Goal: Transaction & Acquisition: Purchase product/service

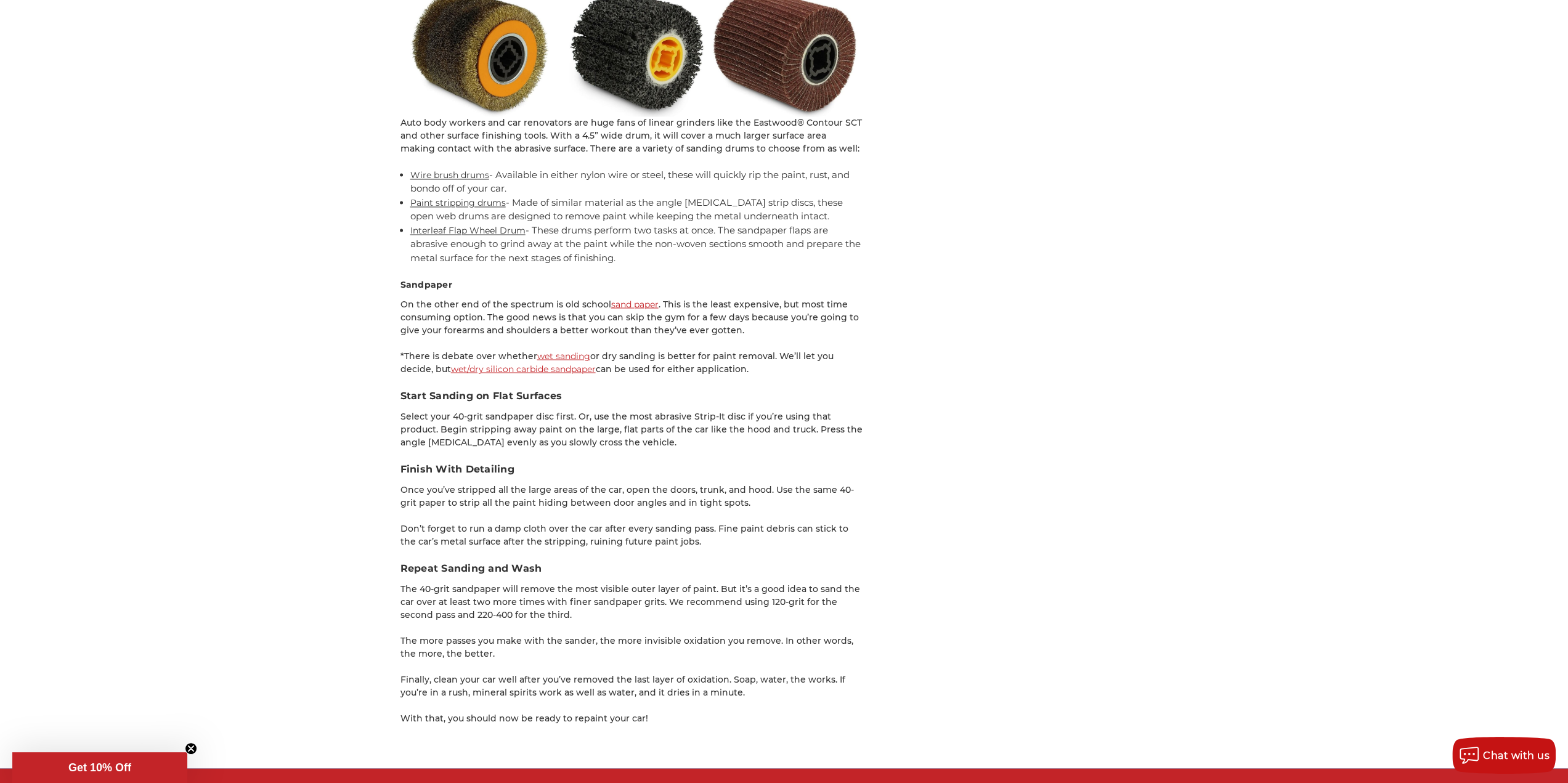
scroll to position [1971, 0]
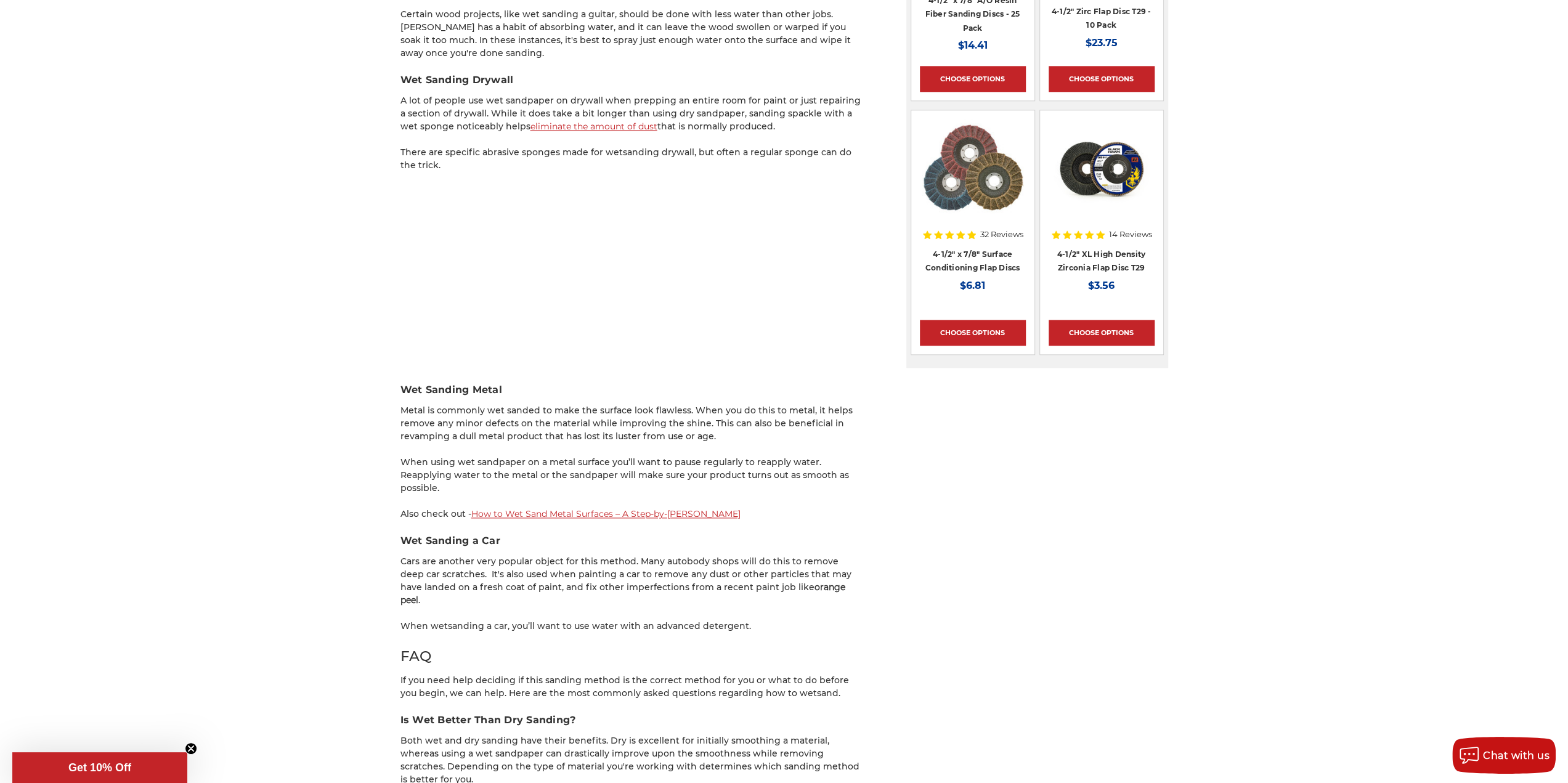
scroll to position [1478, 0]
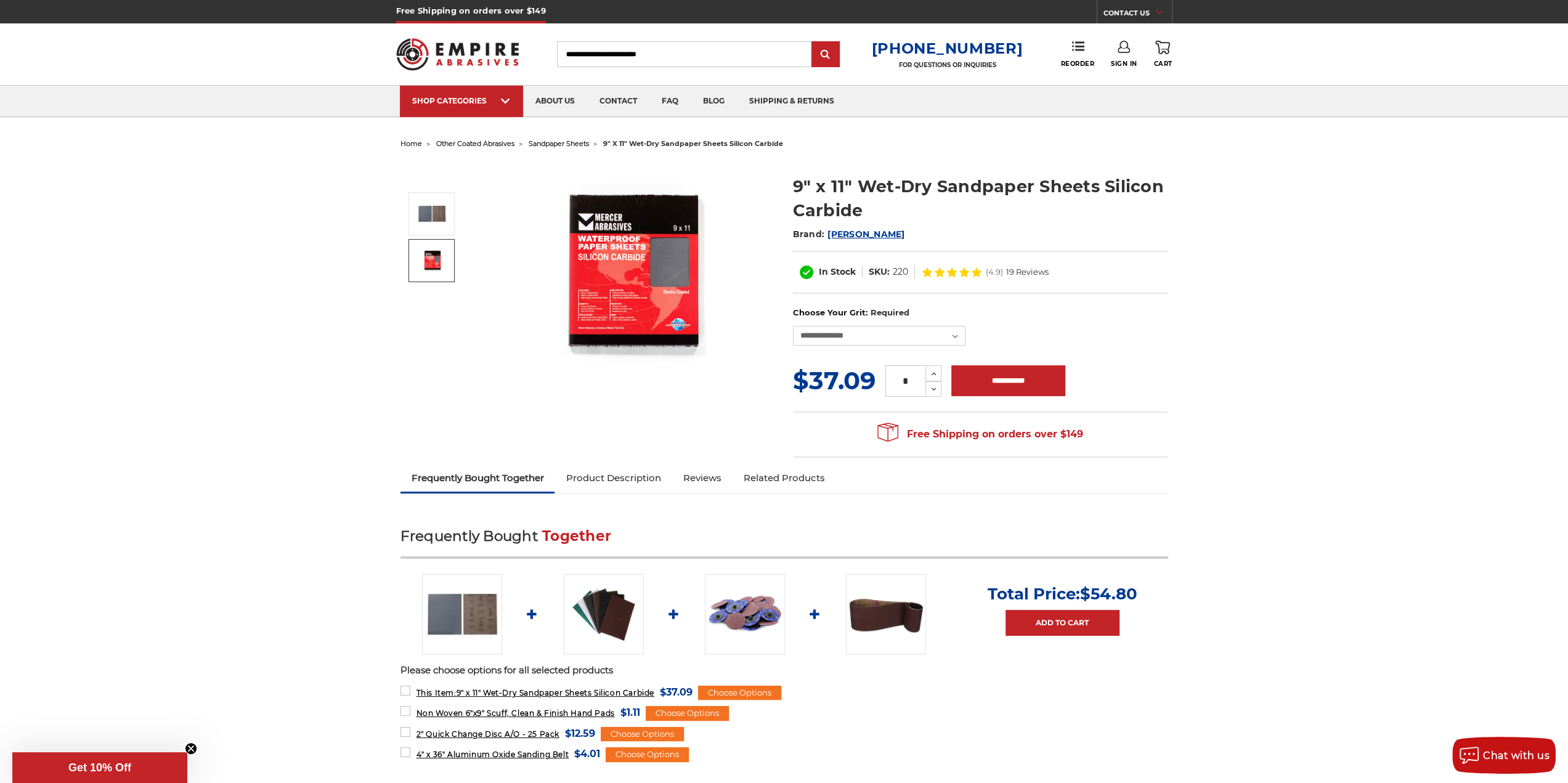
click at [435, 260] on img at bounding box center [431, 260] width 31 height 23
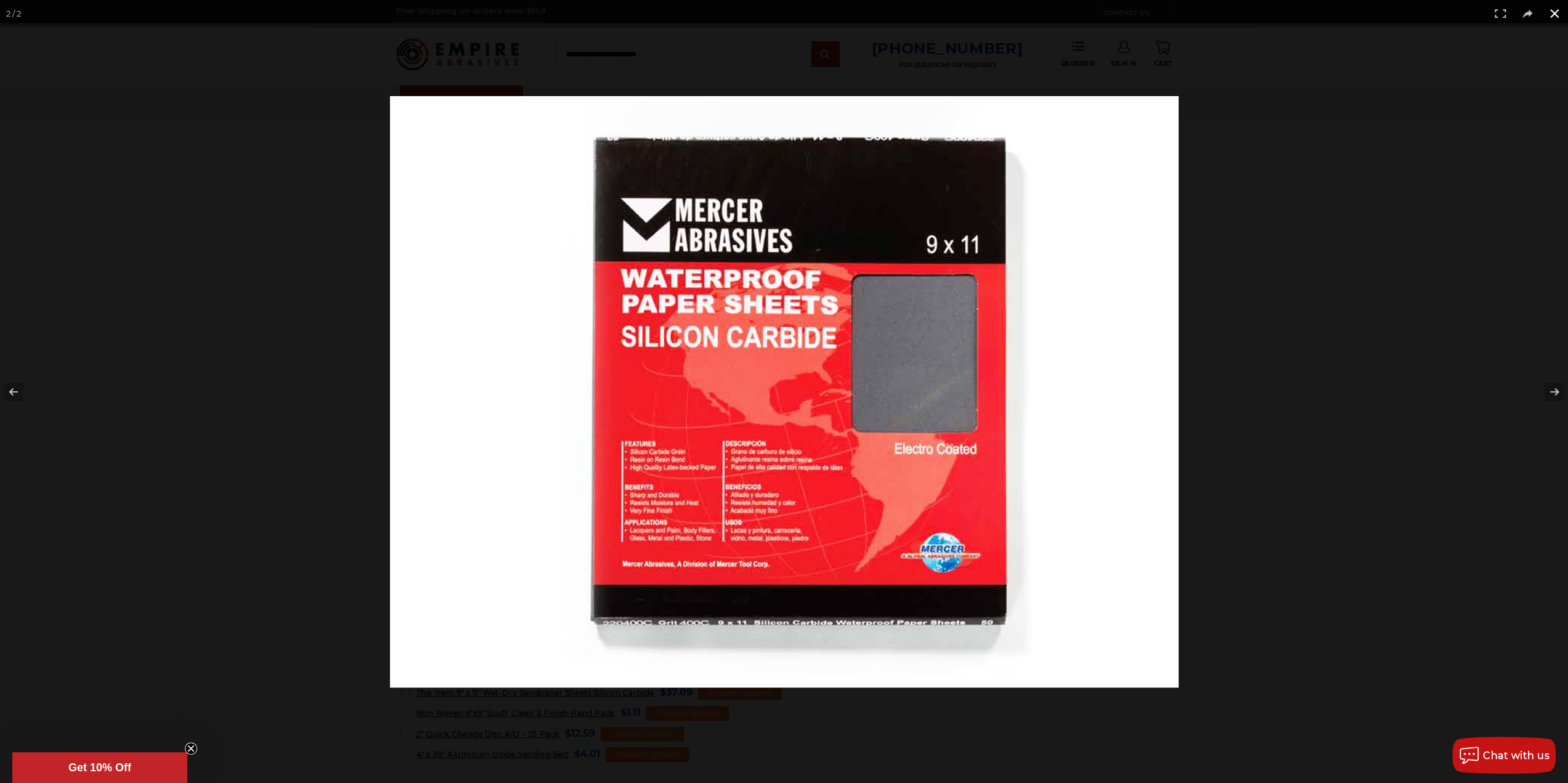
click at [1300, 89] on div at bounding box center [784, 391] width 1568 height 783
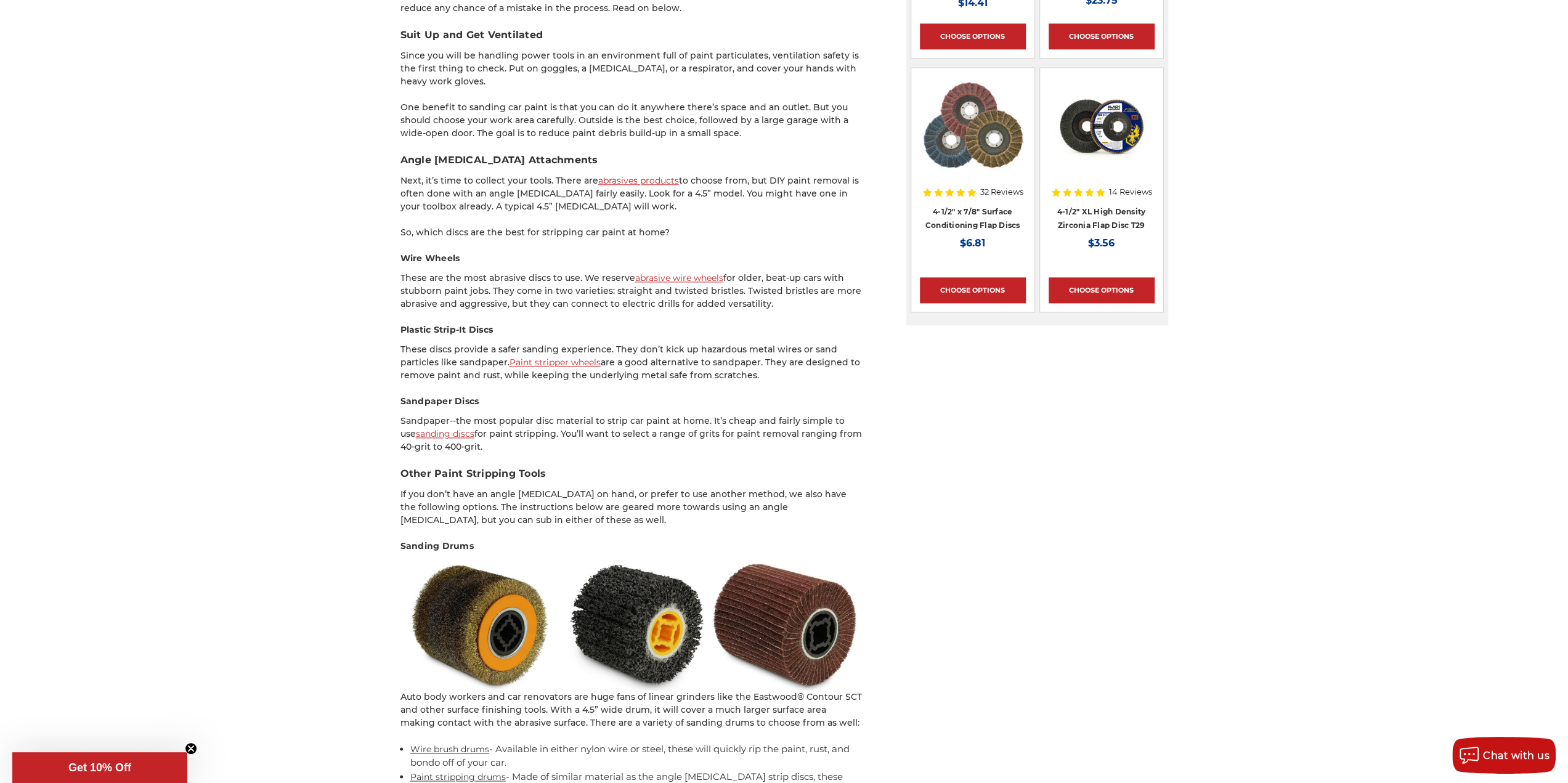
scroll to position [1602, 0]
